Goal: Check status

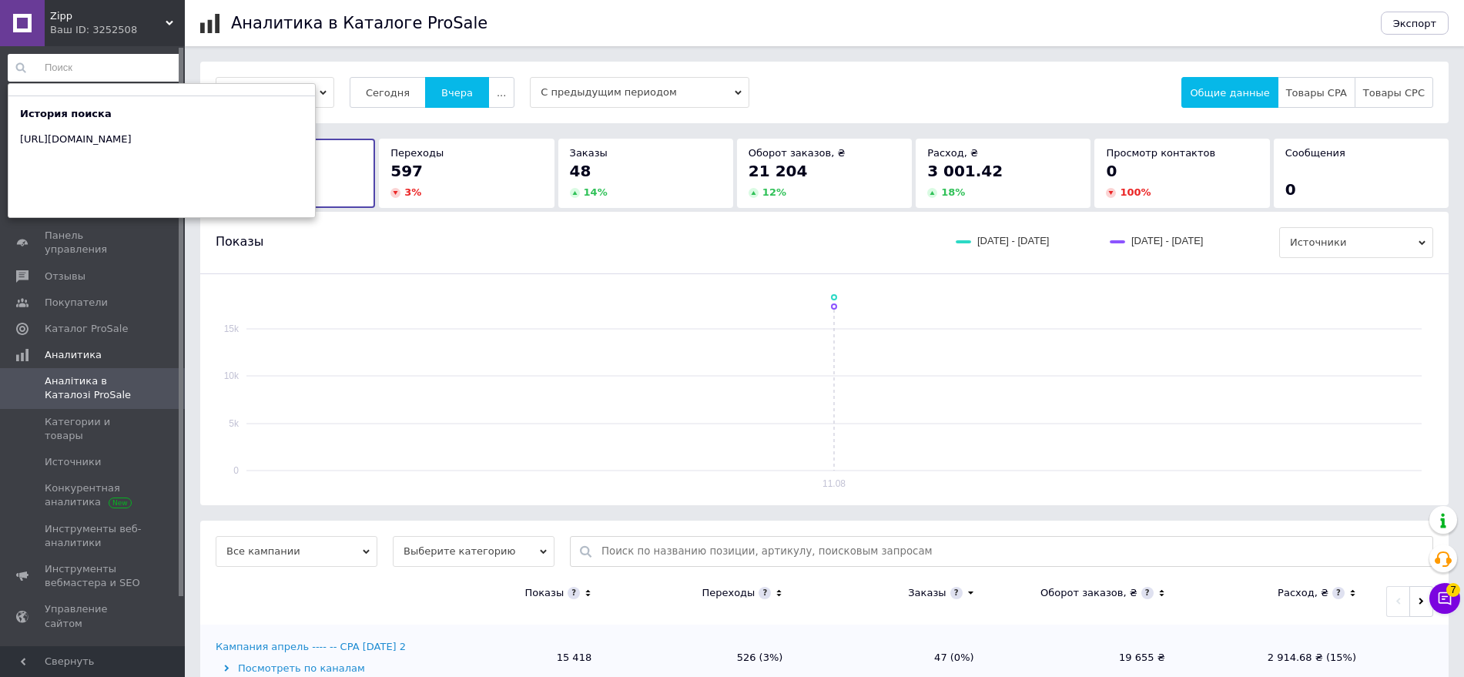
click at [136, 108] on div "История поиска" at bounding box center [161, 114] width 306 height 14
drag, startPoint x: 187, startPoint y: 290, endPoint x: 182, endPoint y: 226, distance: 64.1
click at [188, 290] on div "[DATE] - [DATE] Сегодня [GEOGRAPHIC_DATA] ... С предыдущим периодом Общие данны…" at bounding box center [824, 484] width 1279 height 844
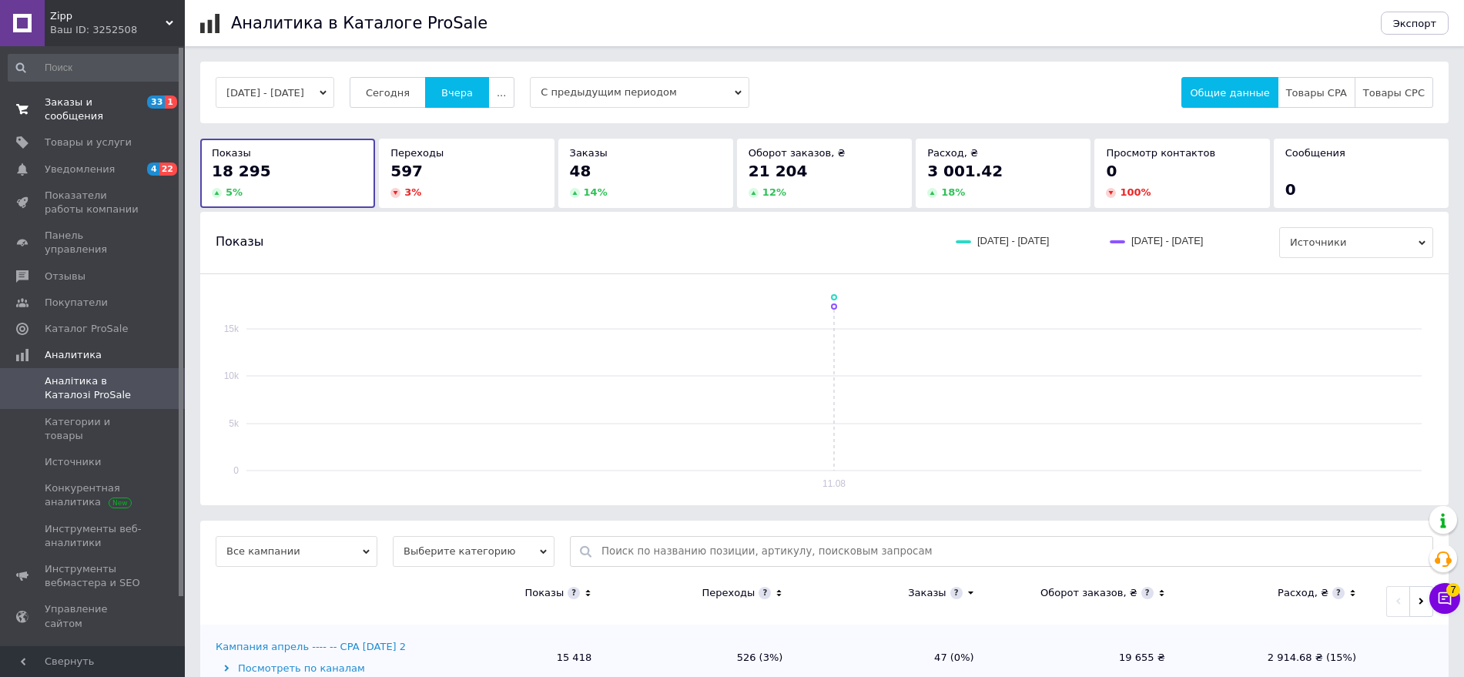
click at [139, 114] on link "Заказы и сообщения 33 1" at bounding box center [94, 109] width 189 height 40
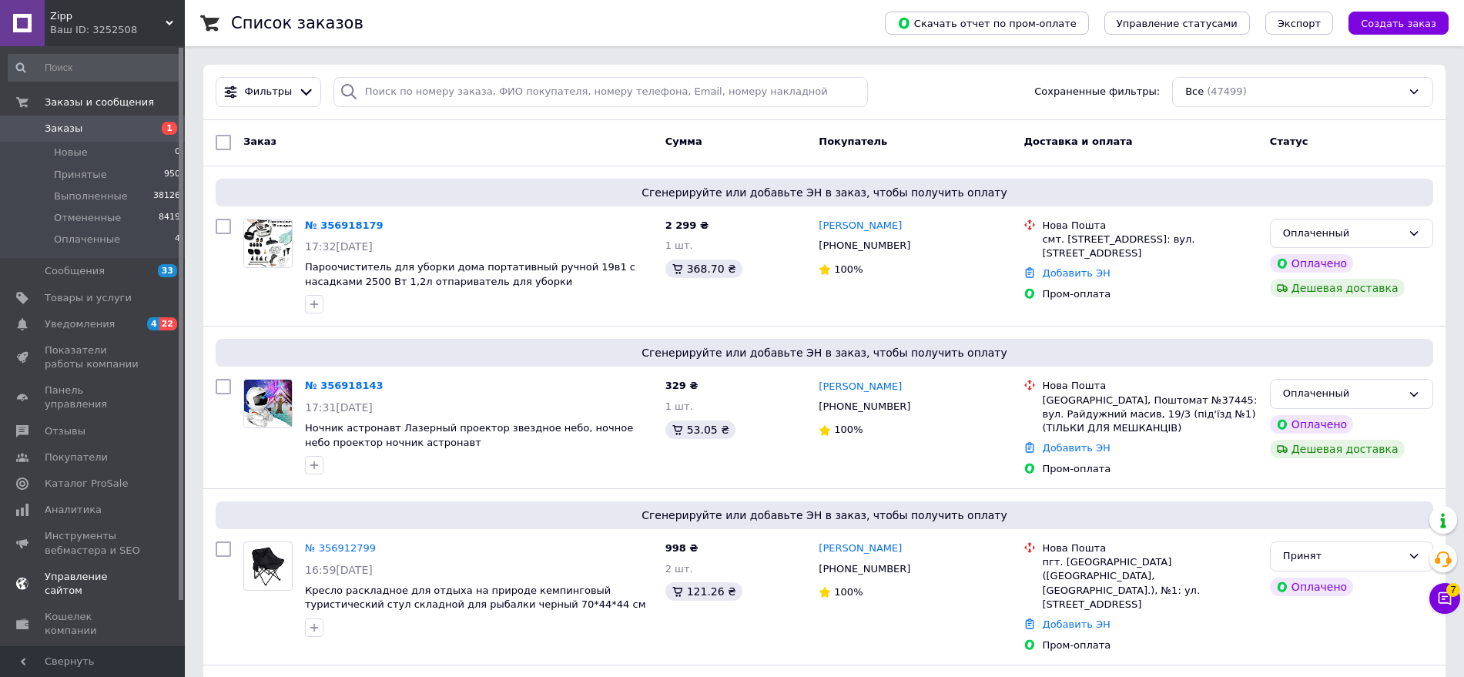
click at [105, 477] on span "Каталог ProSale" at bounding box center [86, 484] width 83 height 14
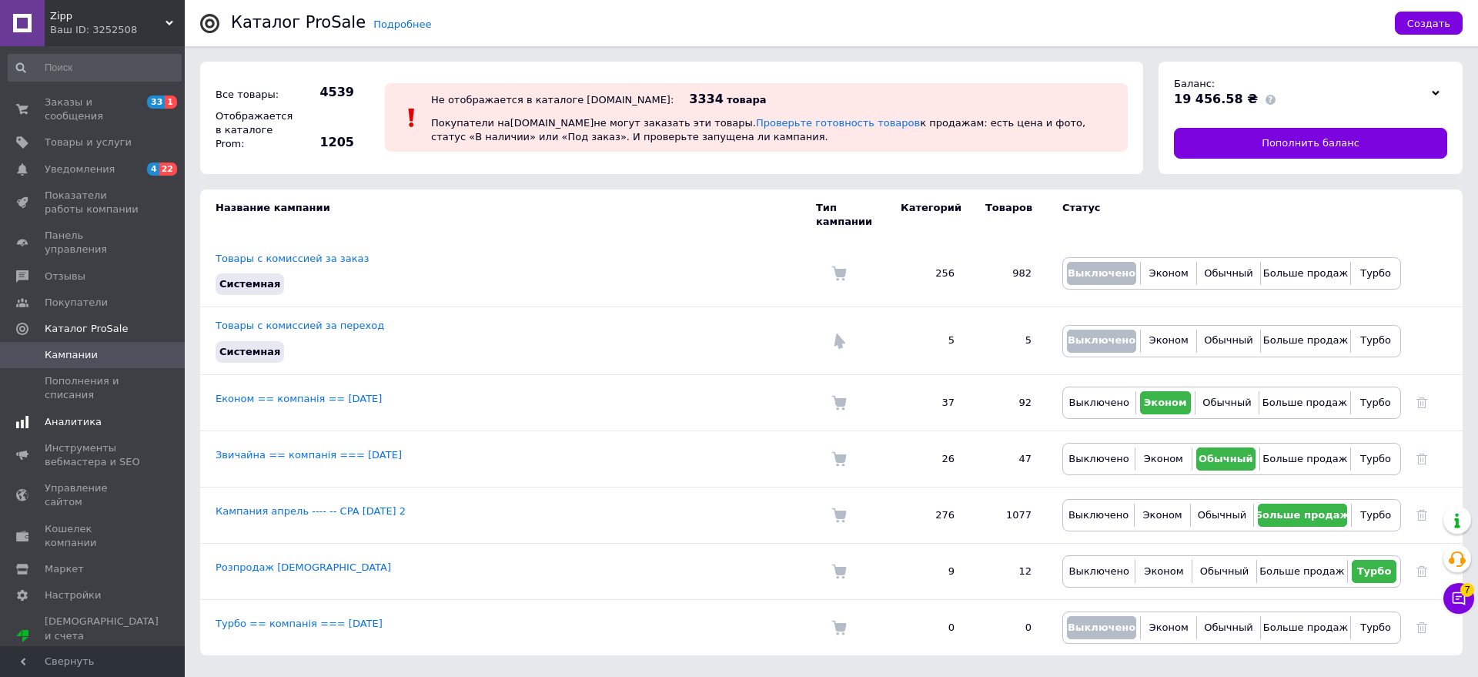
click at [124, 409] on link "Аналитика" at bounding box center [94, 422] width 189 height 26
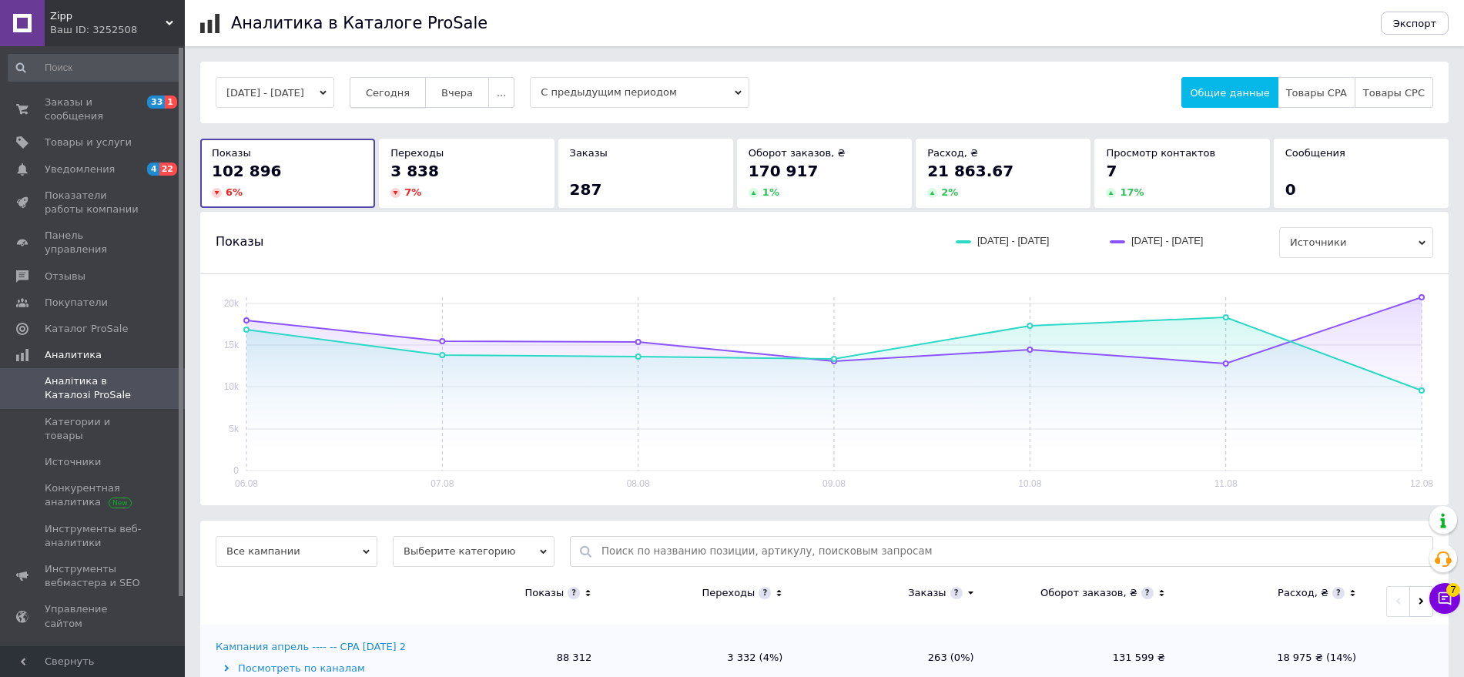
click at [410, 95] on span "Сегодня" at bounding box center [388, 93] width 44 height 12
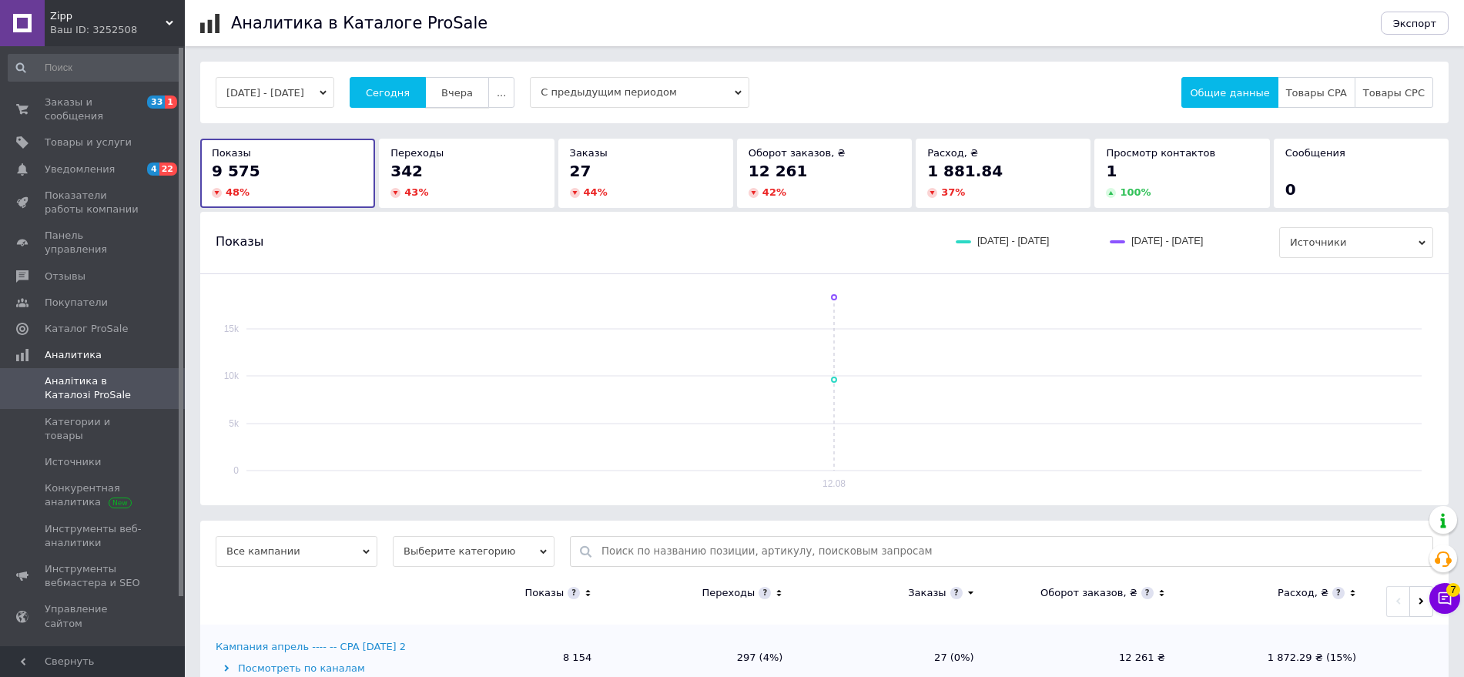
click at [473, 90] on span "Вчера" at bounding box center [457, 93] width 32 height 12
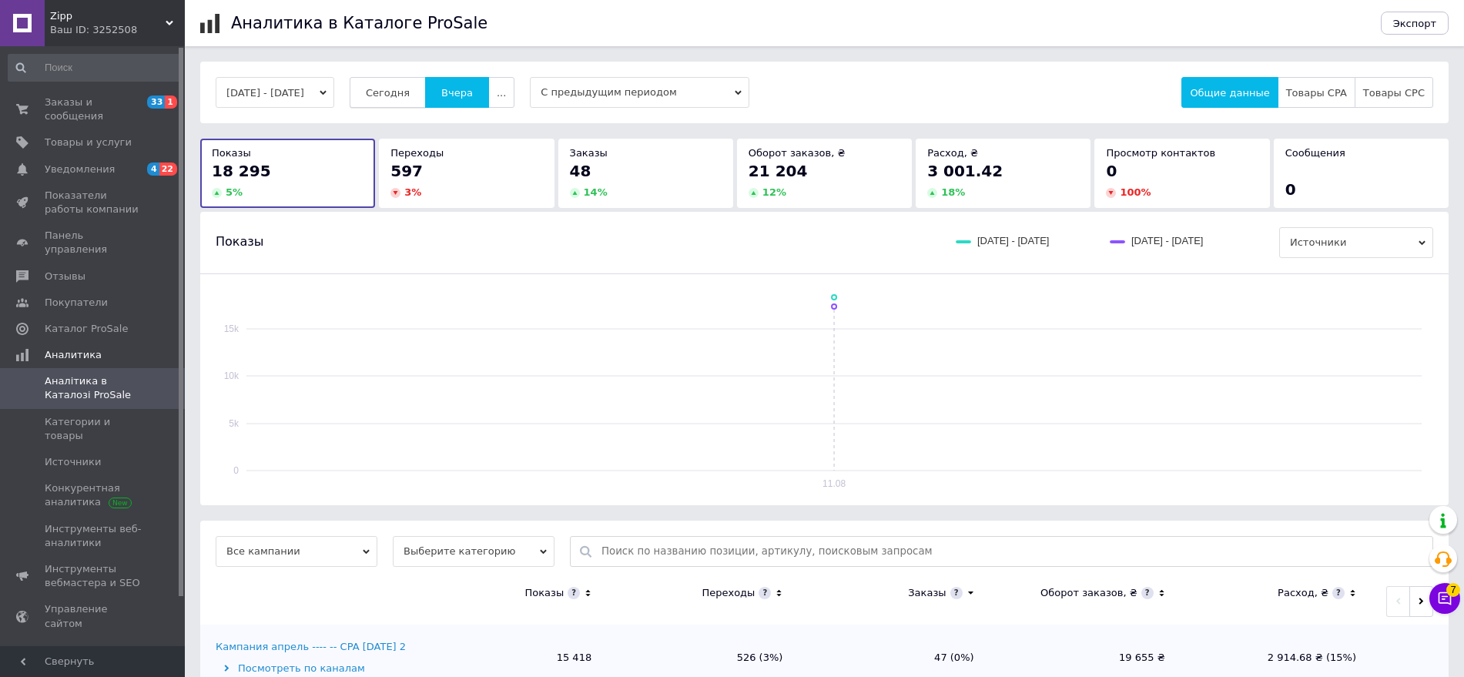
click at [421, 79] on button "Сегодня" at bounding box center [388, 92] width 76 height 31
